Goal: Task Accomplishment & Management: Manage account settings

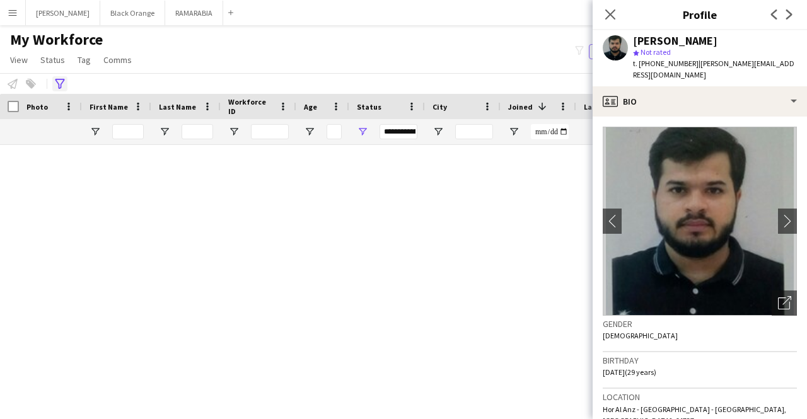
click at [59, 92] on div "**********" at bounding box center [403, 83] width 807 height 21
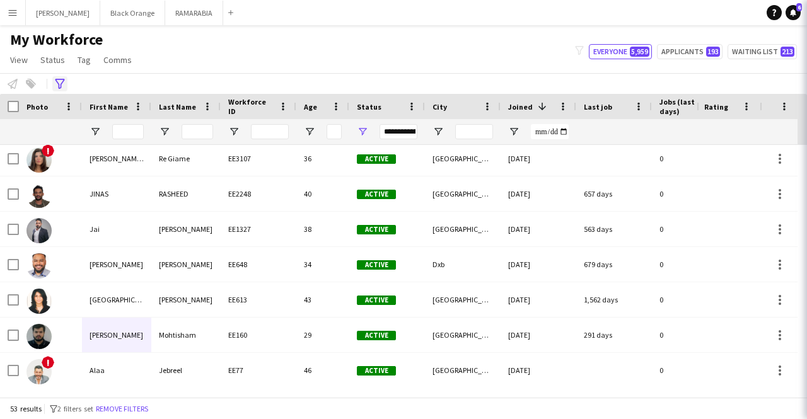
click at [59, 89] on div "Advanced filters" at bounding box center [59, 83] width 15 height 15
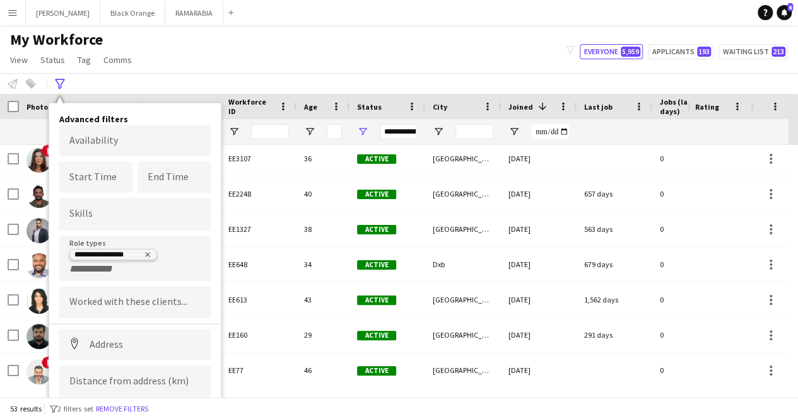
click at [148, 253] on icon "Remove tag" at bounding box center [148, 255] width 8 height 8
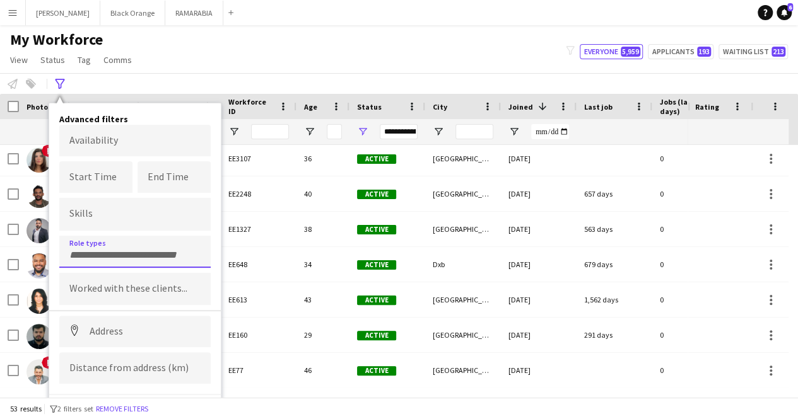
click at [146, 253] on input "Type to search role types..." at bounding box center [134, 255] width 131 height 11
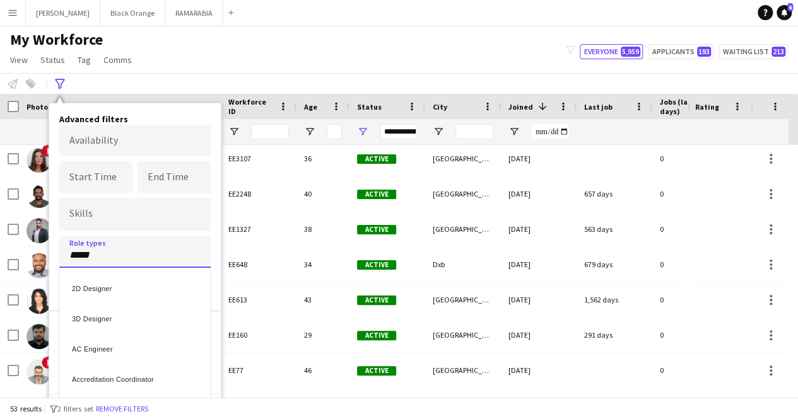
type input "*****"
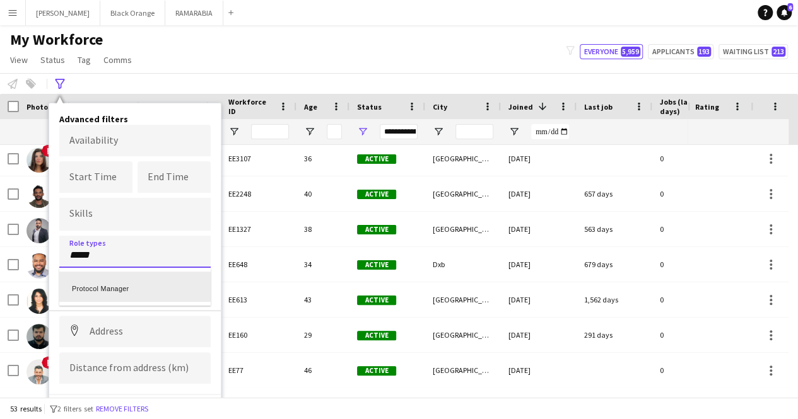
click at [126, 296] on div "Protocol Manager" at bounding box center [134, 287] width 151 height 30
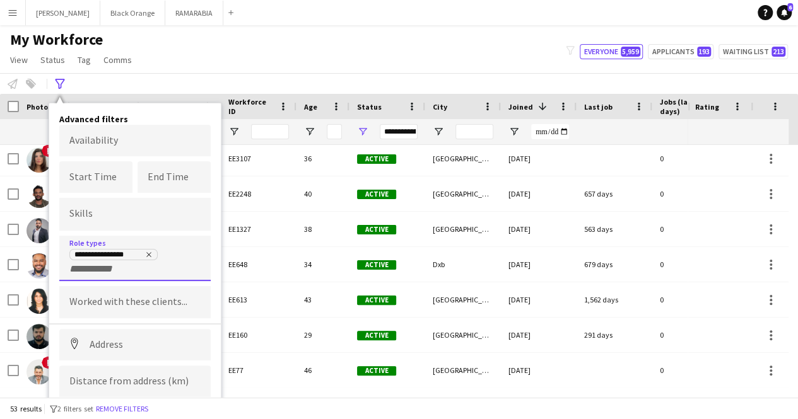
scroll to position [33, 0]
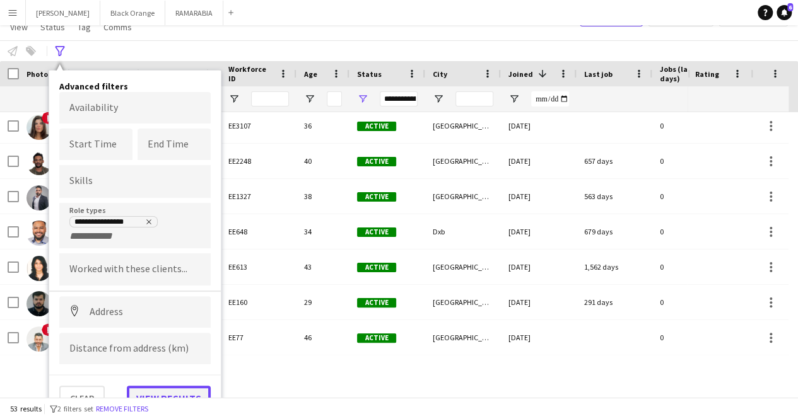
click at [178, 390] on button "View results" at bounding box center [169, 398] width 84 height 25
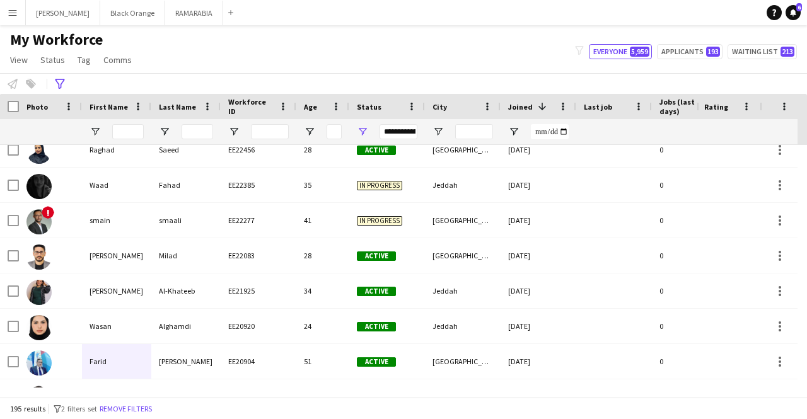
scroll to position [1337, 0]
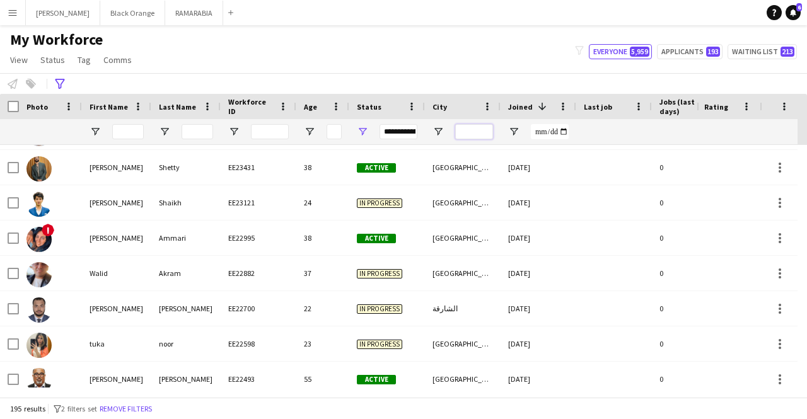
click at [474, 132] on input "City Filter Input" at bounding box center [474, 131] width 38 height 15
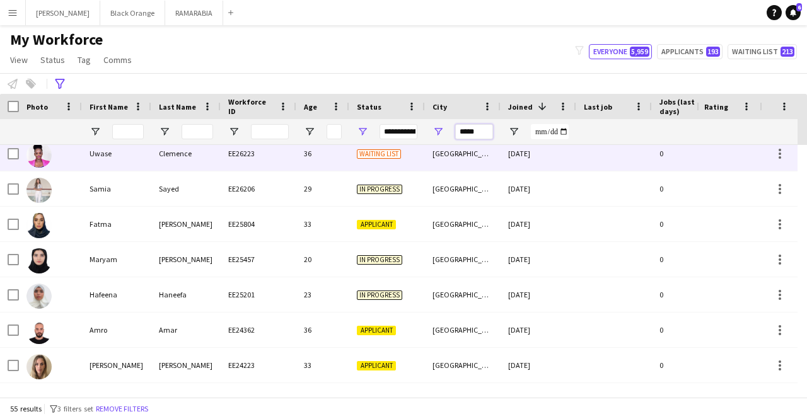
scroll to position [0, 0]
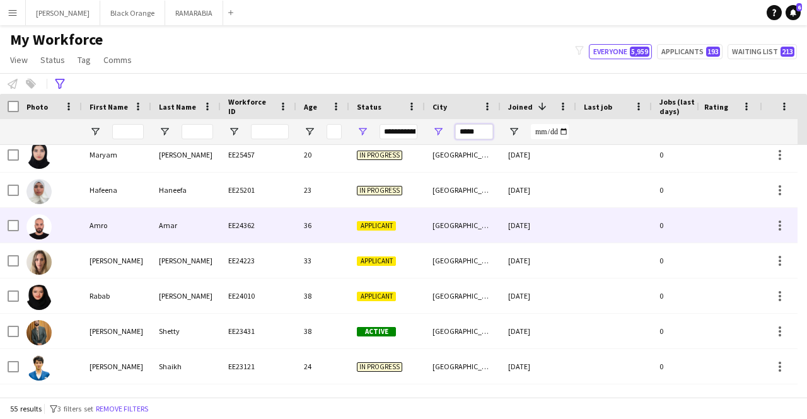
type input "*****"
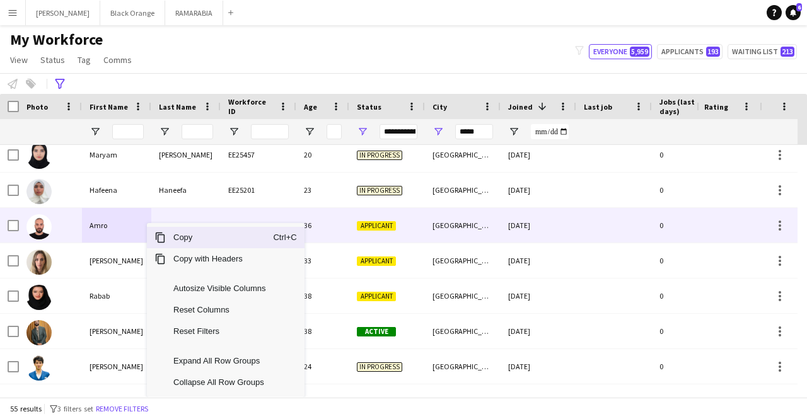
click at [124, 229] on div "Amro" at bounding box center [116, 225] width 69 height 35
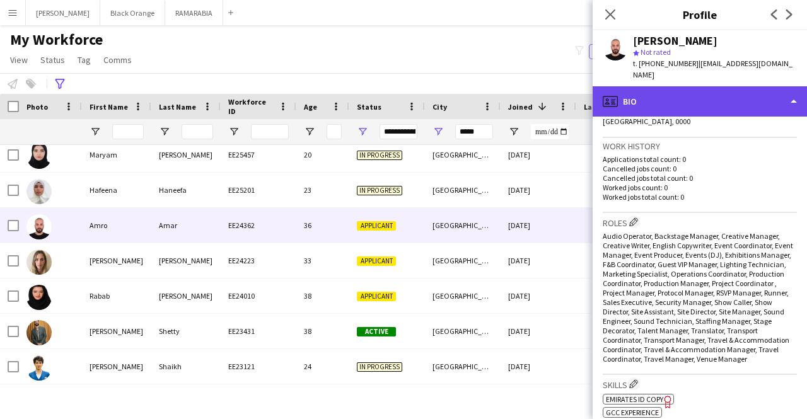
click at [676, 98] on div "profile Bio" at bounding box center [700, 101] width 214 height 30
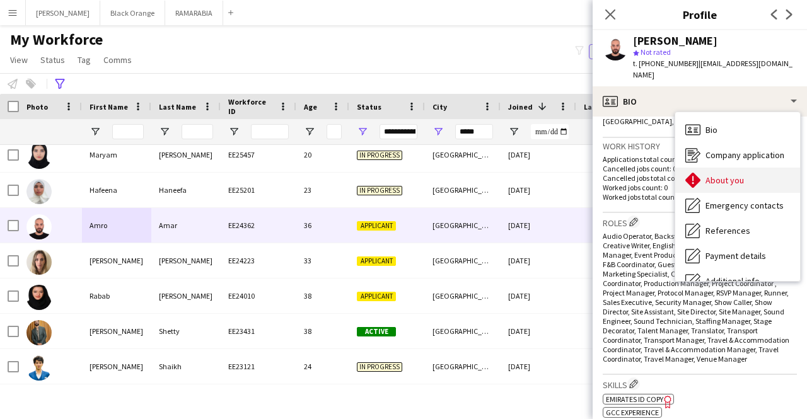
click at [720, 175] on span "About you" at bounding box center [725, 180] width 38 height 11
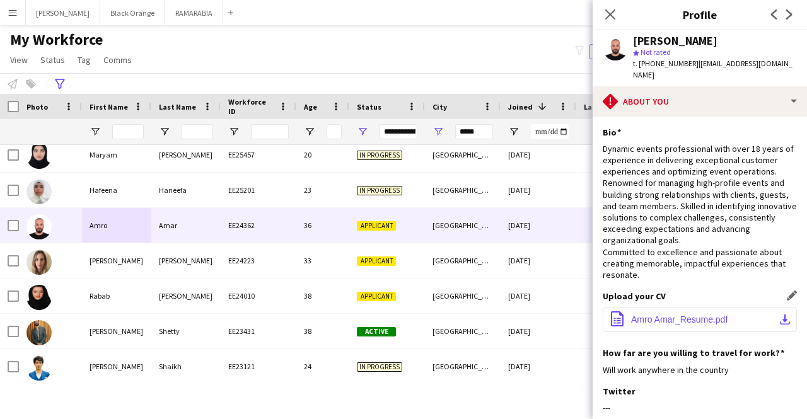
click at [703, 315] on span "Amro Amar_Resume.pdf" at bounding box center [679, 320] width 96 height 10
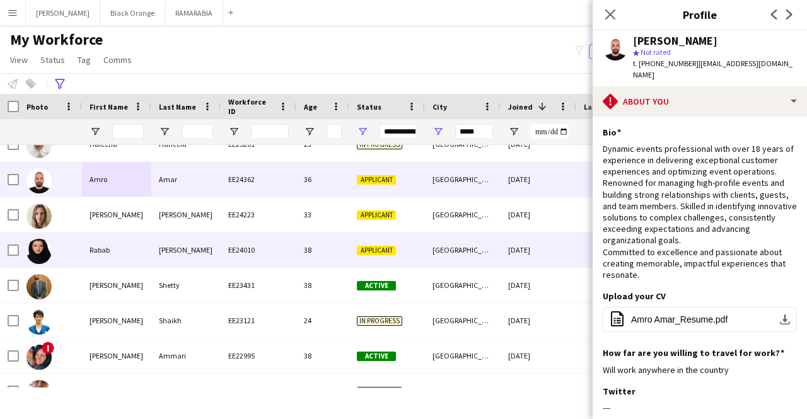
click at [125, 258] on div "Rabab" at bounding box center [116, 250] width 69 height 35
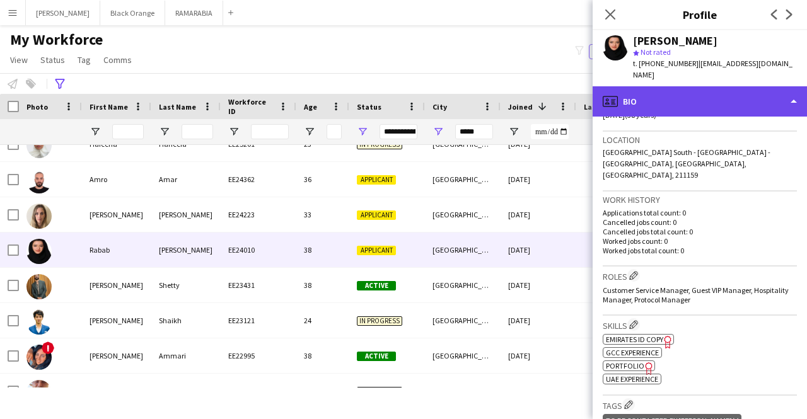
click at [672, 86] on div "profile Bio" at bounding box center [700, 101] width 214 height 30
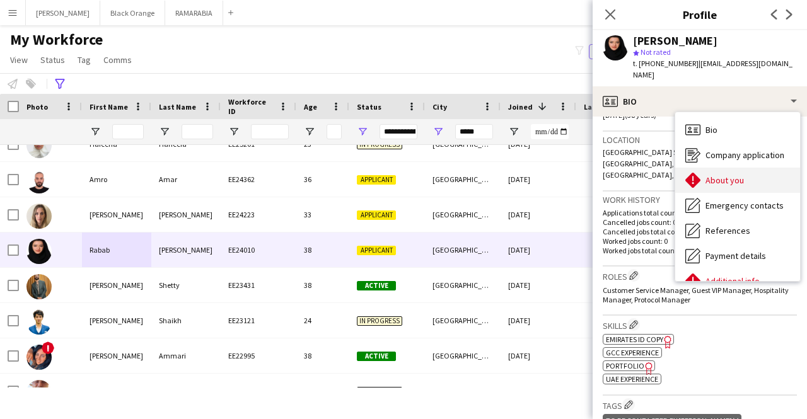
click at [716, 168] on div "About you About you" at bounding box center [737, 180] width 125 height 25
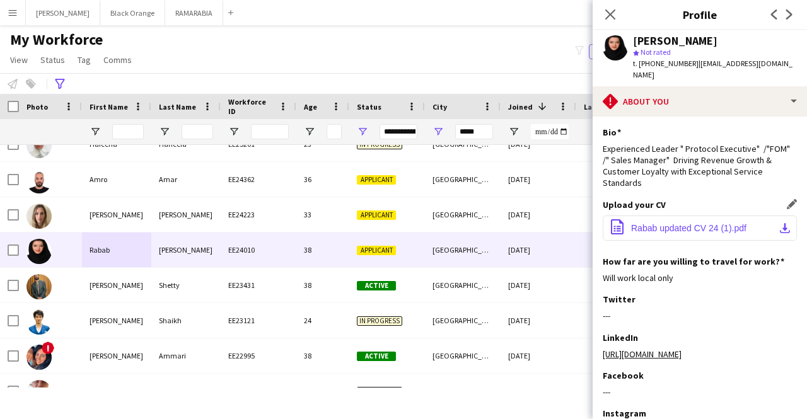
click at [679, 223] on span "Rabab updated CV 24 (1).pdf" at bounding box center [688, 228] width 115 height 10
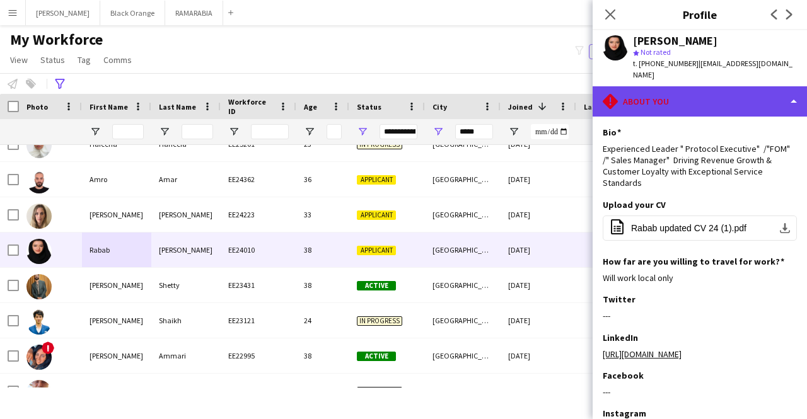
click at [673, 86] on div "rhombus-alert About you" at bounding box center [700, 101] width 214 height 30
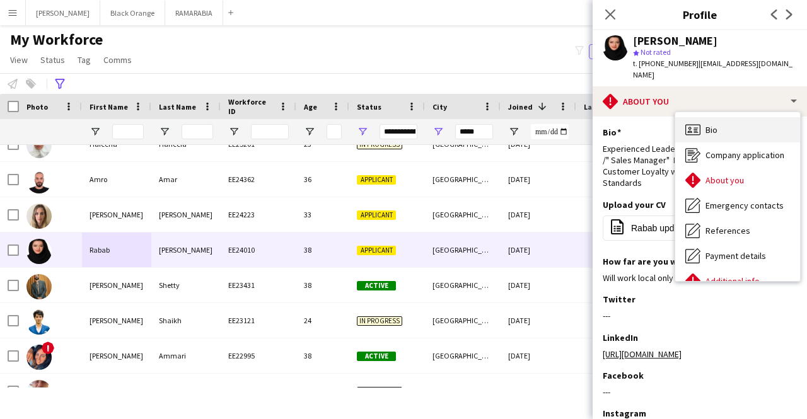
click at [695, 124] on icon at bounding box center [692, 129] width 15 height 11
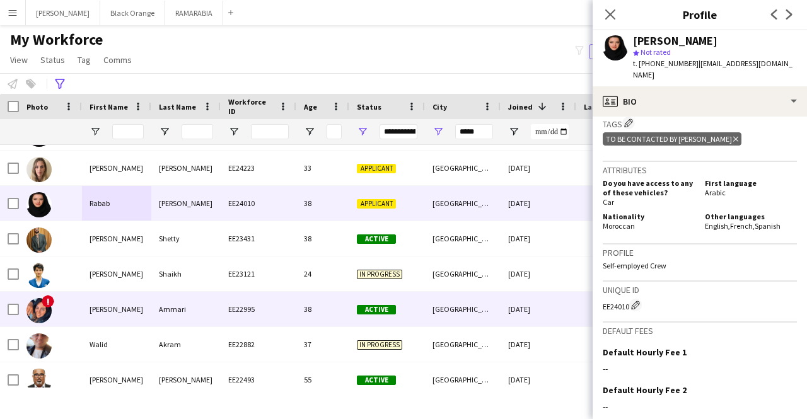
click at [124, 311] on div "[PERSON_NAME]" at bounding box center [116, 309] width 69 height 35
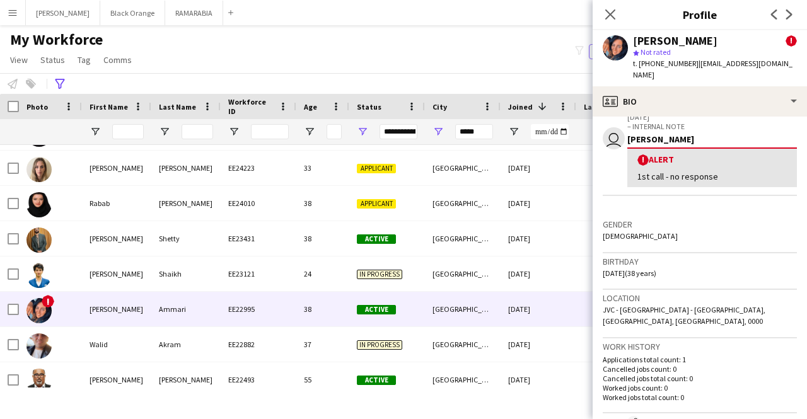
scroll to position [223, 0]
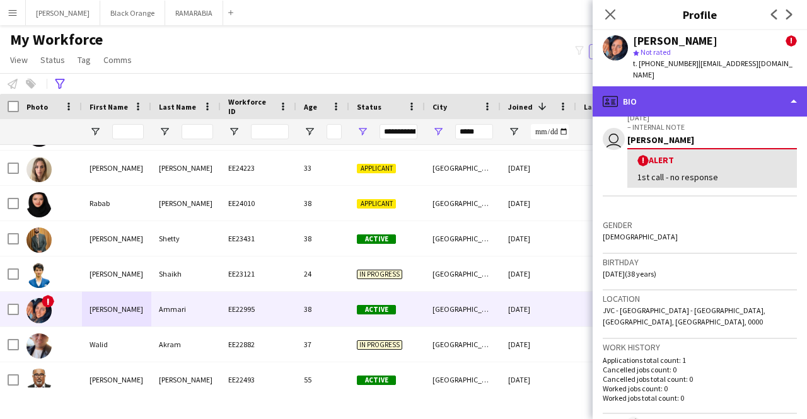
click at [669, 89] on div "profile Bio" at bounding box center [700, 101] width 214 height 30
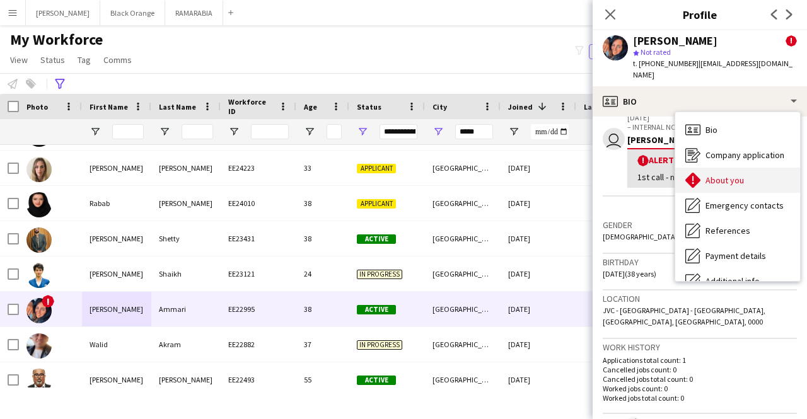
click at [706, 175] on span "About you" at bounding box center [725, 180] width 38 height 11
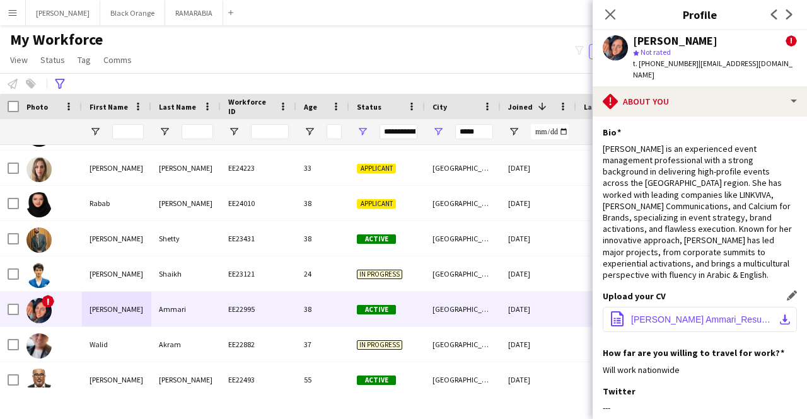
click at [682, 307] on button "office-file-sheet [PERSON_NAME] Ammari_Resume_Aug2024.pdf download-bottom" at bounding box center [700, 319] width 194 height 25
